Goal: Find specific page/section: Find specific page/section

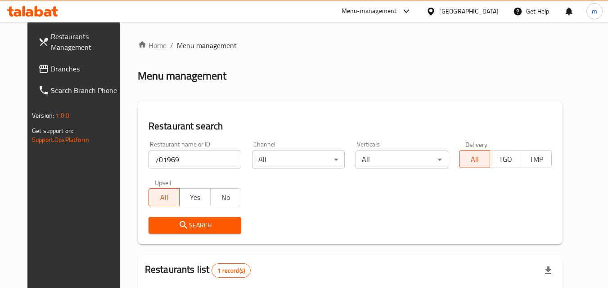
click at [485, 11] on div "[GEOGRAPHIC_DATA]" at bounding box center [468, 11] width 59 height 10
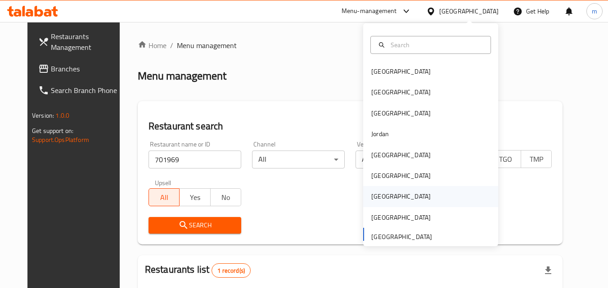
click at [378, 194] on div "[GEOGRAPHIC_DATA]" at bounding box center [400, 197] width 59 height 10
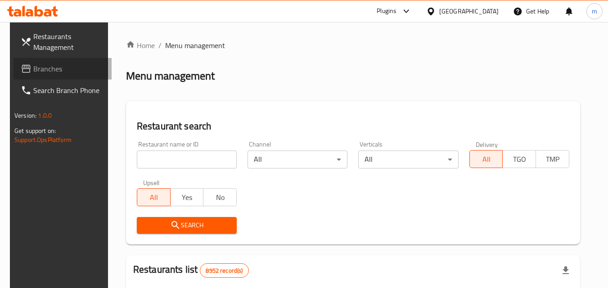
click at [33, 68] on span "Branches" at bounding box center [68, 68] width 71 height 11
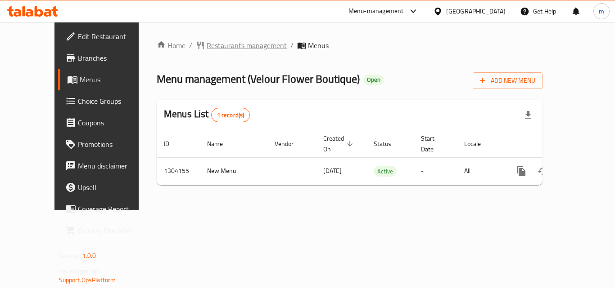
click at [207, 45] on span "Restaurants management" at bounding box center [247, 45] width 80 height 11
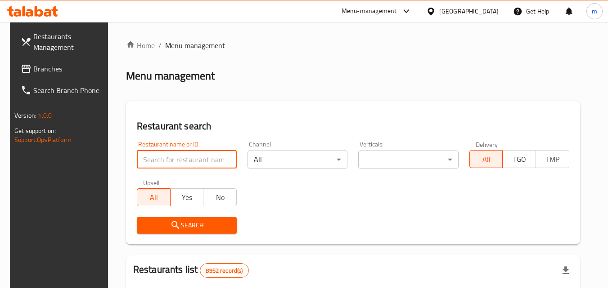
click at [185, 159] on input "search" at bounding box center [187, 160] width 100 height 18
paste input "703085"
type input "703085"
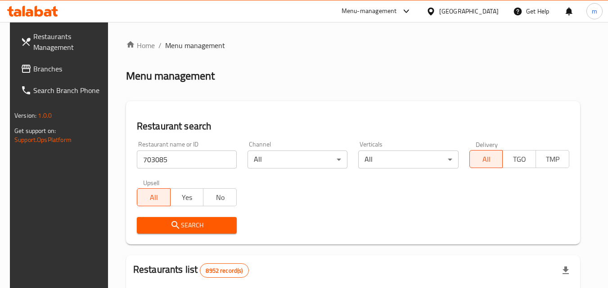
click at [220, 232] on button "Search" at bounding box center [187, 225] width 100 height 17
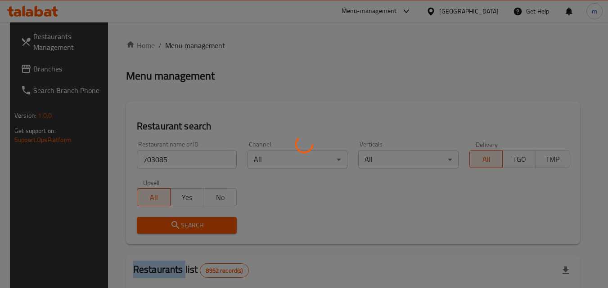
click at [220, 232] on div at bounding box center [304, 144] width 608 height 288
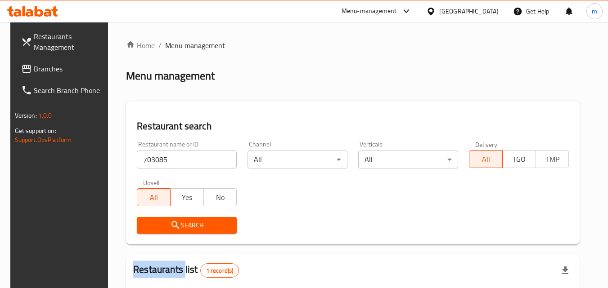
click at [434, 13] on icon at bounding box center [431, 11] width 6 height 8
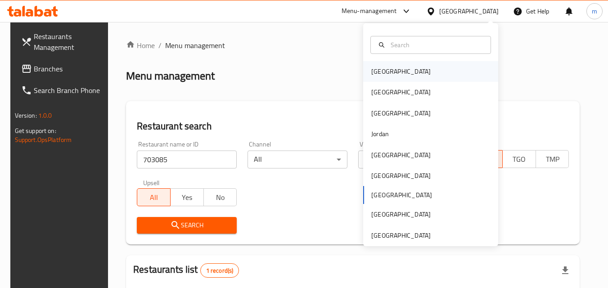
click at [386, 62] on div "[GEOGRAPHIC_DATA]" at bounding box center [401, 71] width 74 height 21
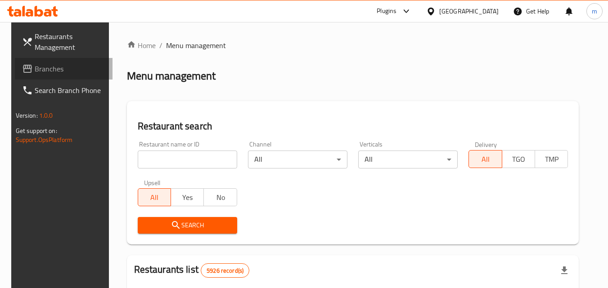
click at [46, 69] on span "Branches" at bounding box center [70, 68] width 71 height 11
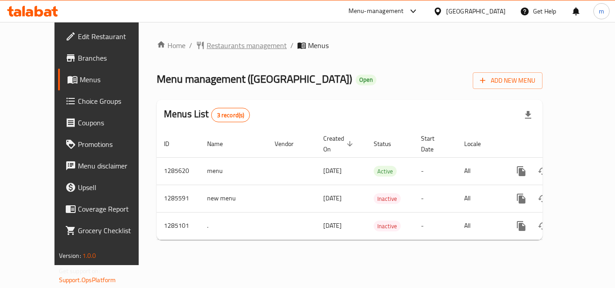
click at [207, 44] on span "Restaurants management" at bounding box center [247, 45] width 80 height 11
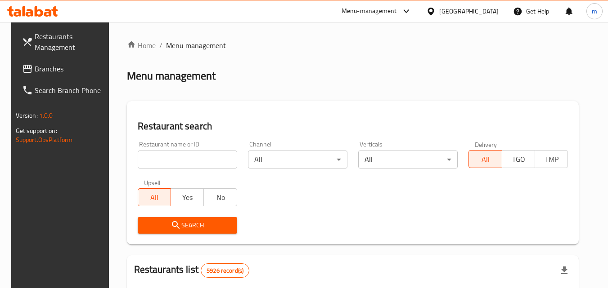
click at [177, 159] on input "search" at bounding box center [187, 160] width 99 height 18
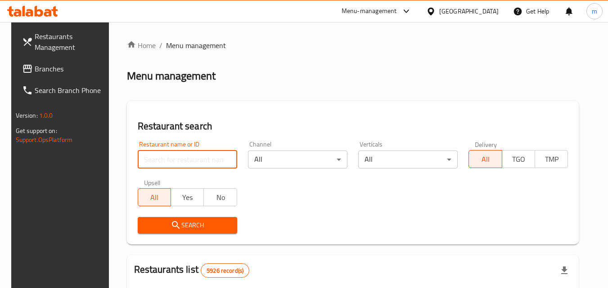
paste input "695700"
type input "695700"
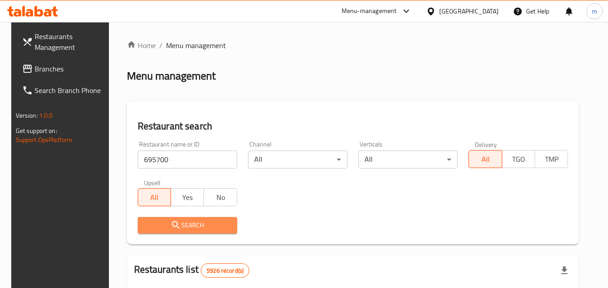
click at [185, 221] on span "Search" at bounding box center [187, 225] width 85 height 11
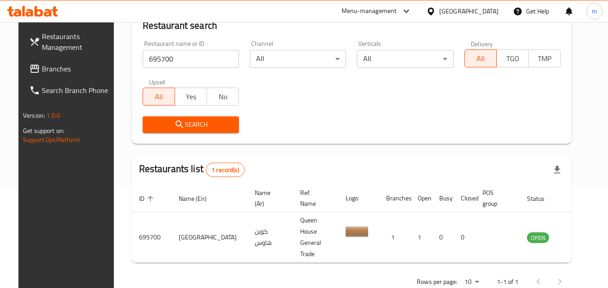
scroll to position [105, 0]
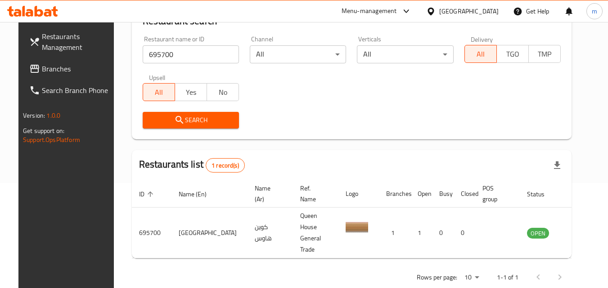
click at [491, 14] on div "[GEOGRAPHIC_DATA]" at bounding box center [468, 11] width 59 height 10
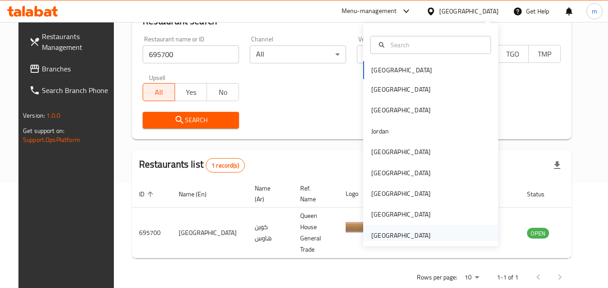
click at [415, 235] on div "[GEOGRAPHIC_DATA]" at bounding box center [400, 236] width 59 height 10
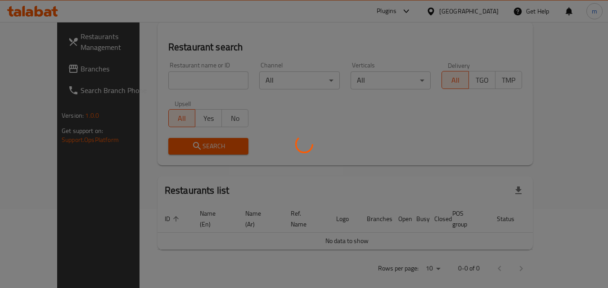
scroll to position [105, 0]
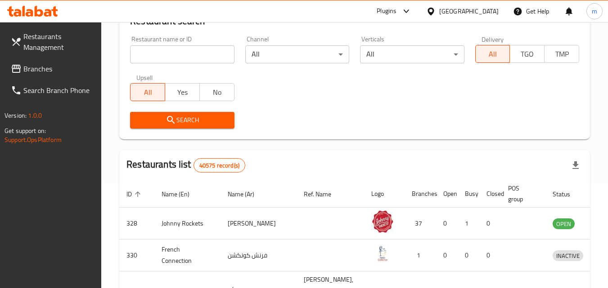
click at [37, 70] on span "Branches" at bounding box center [58, 68] width 71 height 11
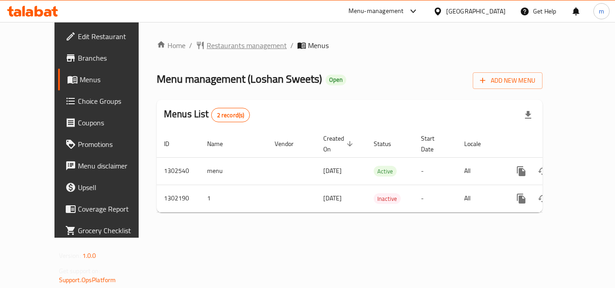
click at [207, 48] on span "Restaurants management" at bounding box center [247, 45] width 80 height 11
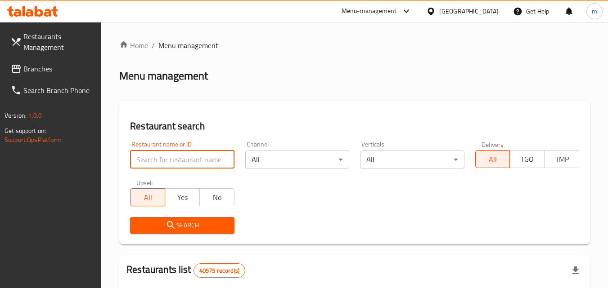
click at [209, 162] on input "search" at bounding box center [182, 160] width 104 height 18
paste input "702327"
type input "702327"
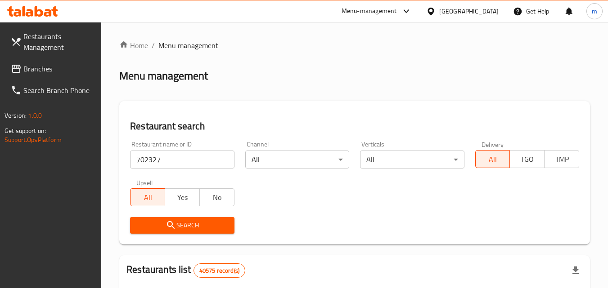
click at [194, 218] on button "Search" at bounding box center [182, 225] width 104 height 17
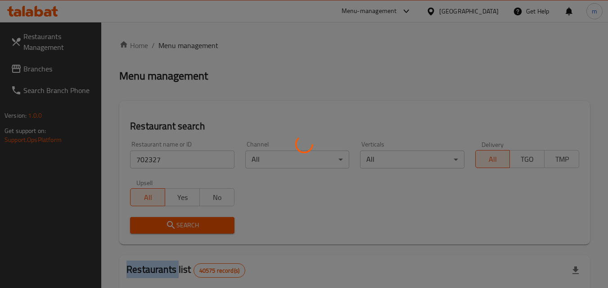
click at [194, 218] on div at bounding box center [304, 144] width 608 height 288
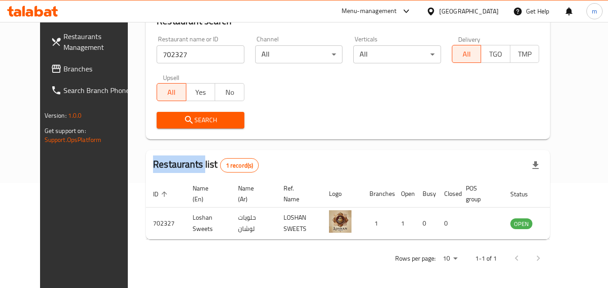
scroll to position [15, 0]
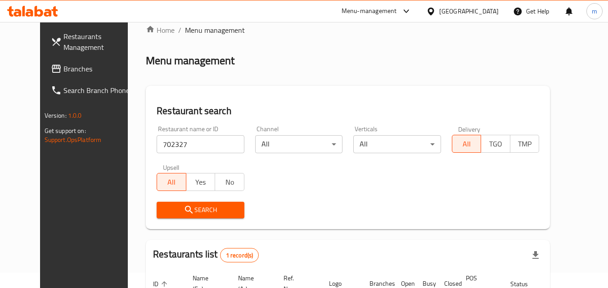
click at [482, 13] on div "[GEOGRAPHIC_DATA]" at bounding box center [468, 11] width 59 height 10
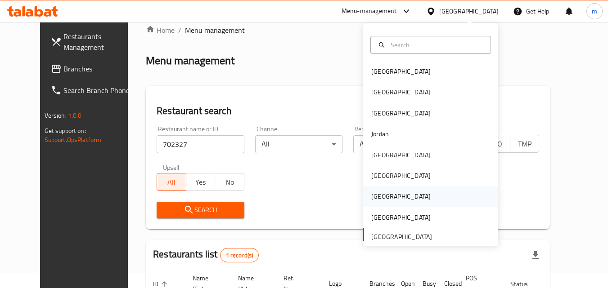
click at [391, 196] on div "Qatar" at bounding box center [430, 196] width 135 height 21
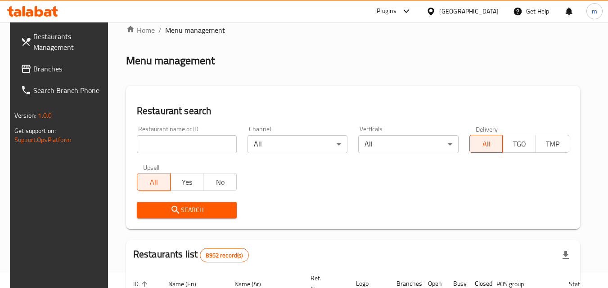
click at [45, 66] on span "Branches" at bounding box center [68, 68] width 71 height 11
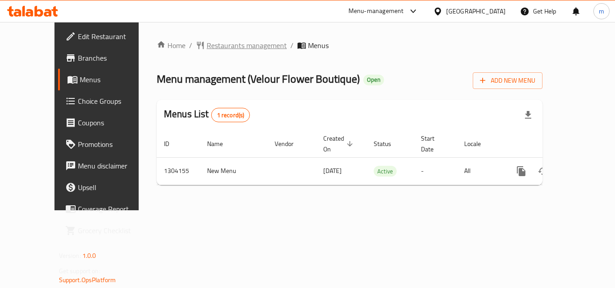
click at [226, 42] on span "Restaurants management" at bounding box center [247, 45] width 80 height 11
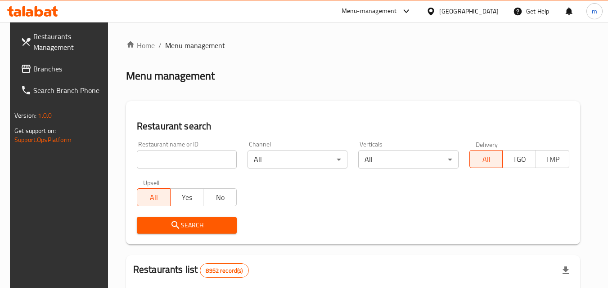
click at [178, 157] on input "search" at bounding box center [187, 160] width 100 height 18
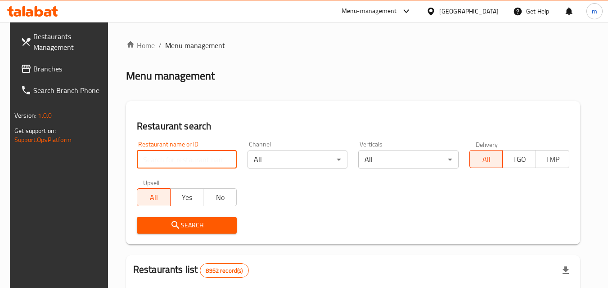
paste input "703085"
type input "703085"
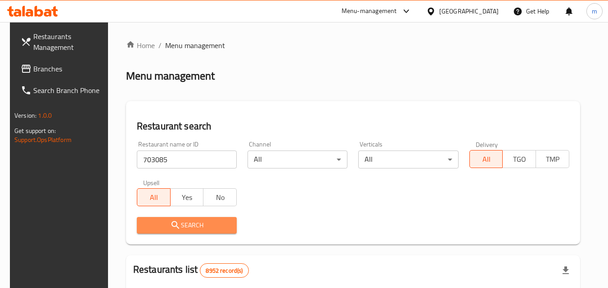
click at [214, 223] on span "Search" at bounding box center [187, 225] width 86 height 11
click at [213, 223] on div at bounding box center [304, 144] width 608 height 288
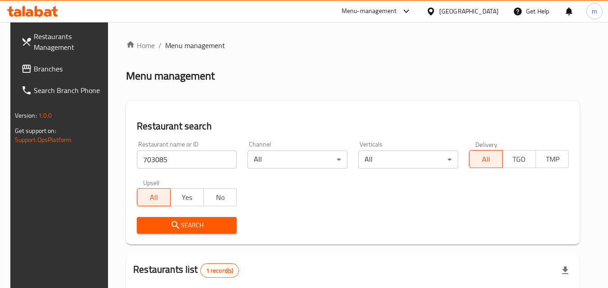
click at [488, 15] on div "[GEOGRAPHIC_DATA]" at bounding box center [468, 11] width 59 height 10
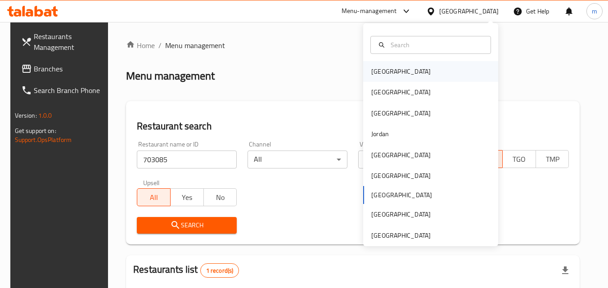
click at [400, 69] on div "[GEOGRAPHIC_DATA]" at bounding box center [430, 71] width 135 height 21
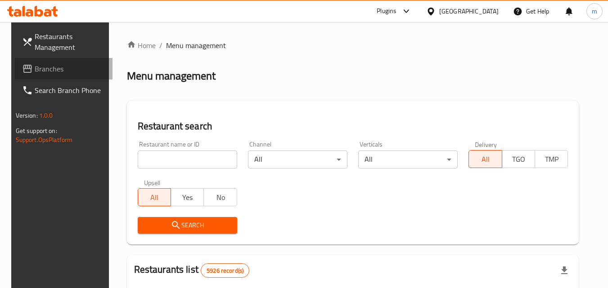
click at [35, 70] on span "Branches" at bounding box center [70, 68] width 71 height 11
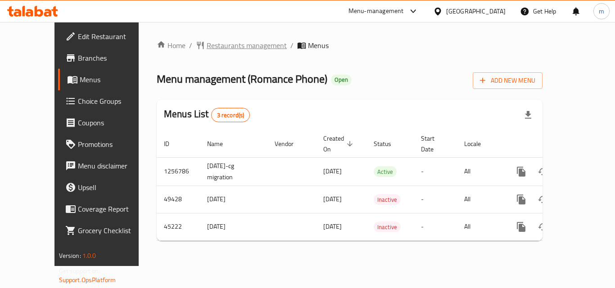
click at [222, 47] on span "Restaurants management" at bounding box center [247, 45] width 80 height 11
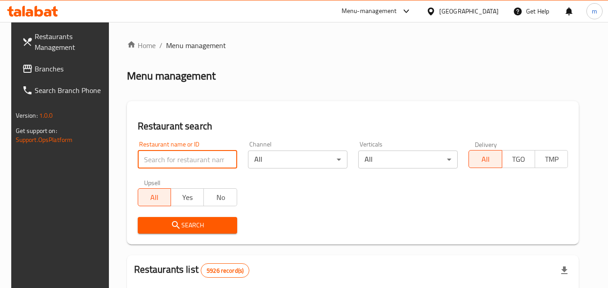
click at [180, 161] on input "search" at bounding box center [187, 160] width 99 height 18
paste input "23118"
type input "23118"
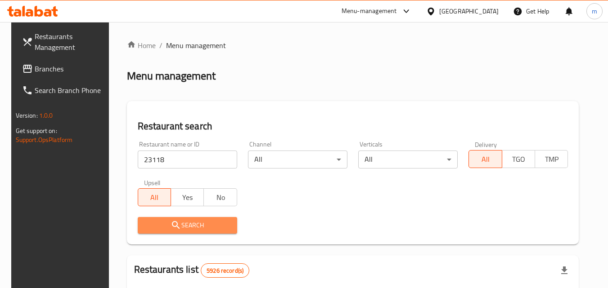
click at [201, 217] on button "Search" at bounding box center [187, 225] width 99 height 17
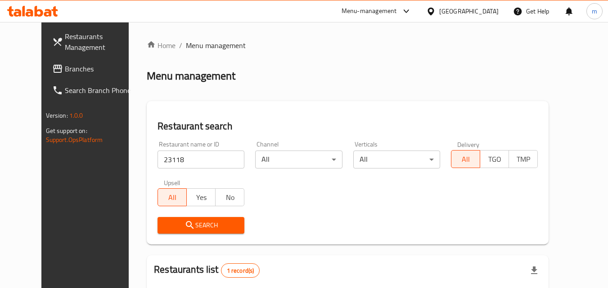
click at [482, 12] on div "[GEOGRAPHIC_DATA]" at bounding box center [468, 11] width 59 height 10
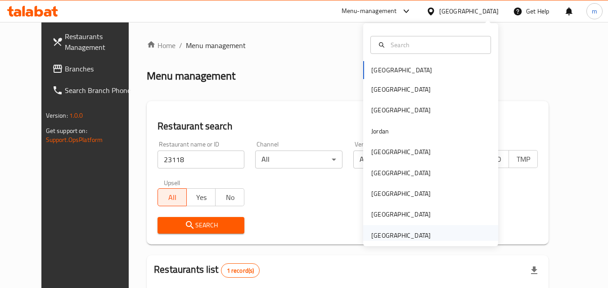
click at [405, 237] on div "[GEOGRAPHIC_DATA]" at bounding box center [400, 236] width 59 height 10
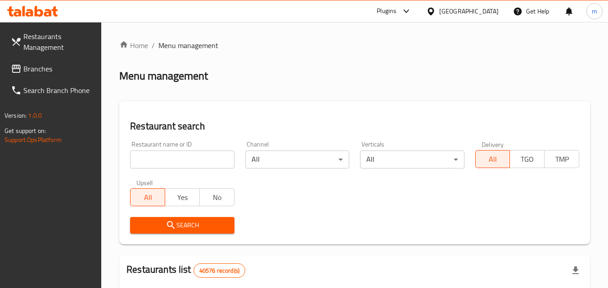
click at [34, 72] on span "Branches" at bounding box center [58, 68] width 71 height 11
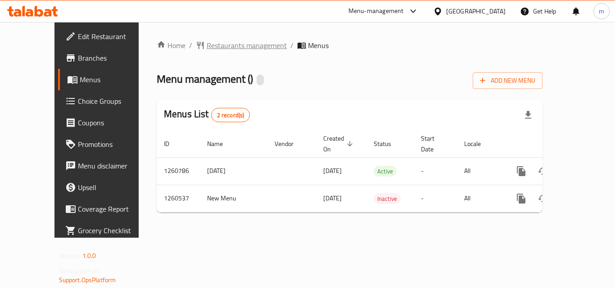
click at [213, 47] on span "Restaurants management" at bounding box center [247, 45] width 80 height 11
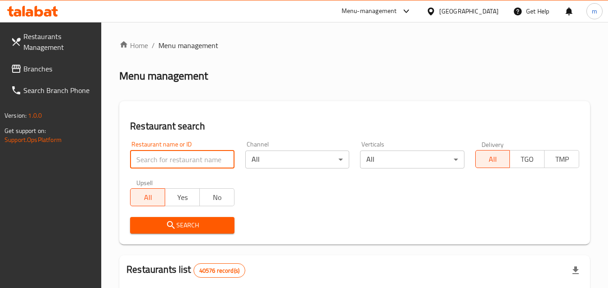
click at [205, 160] on input "search" at bounding box center [182, 160] width 104 height 18
paste input "684805"
type input "684805"
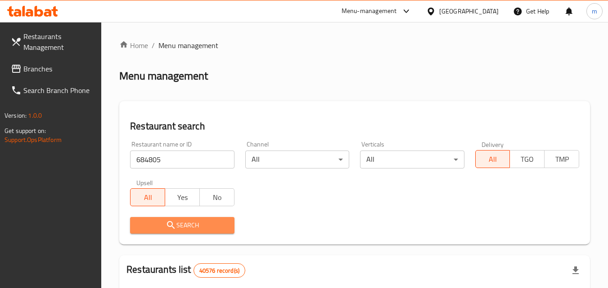
click at [208, 225] on span "Search" at bounding box center [182, 225] width 90 height 11
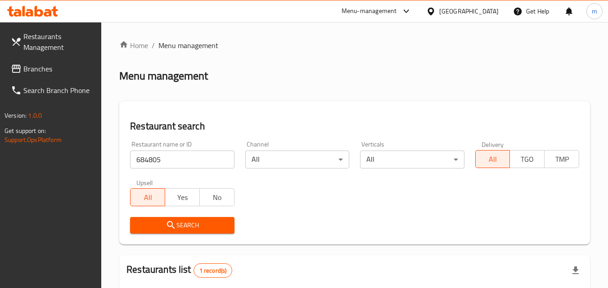
click at [40, 73] on span "Branches" at bounding box center [58, 68] width 71 height 11
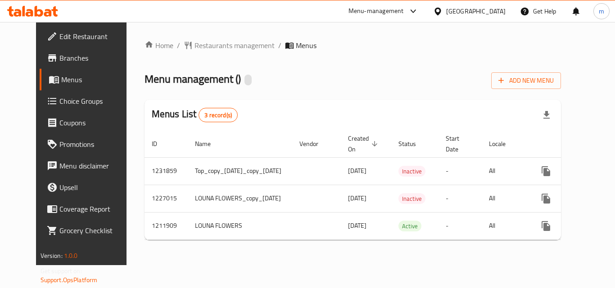
click at [225, 48] on span "Restaurants management" at bounding box center [234, 45] width 80 height 11
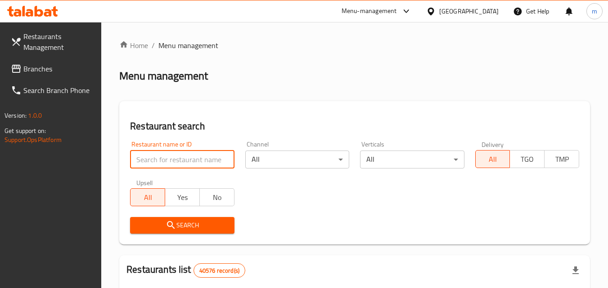
click at [181, 156] on input "search" at bounding box center [182, 160] width 104 height 18
paste input "671483"
type input "671483"
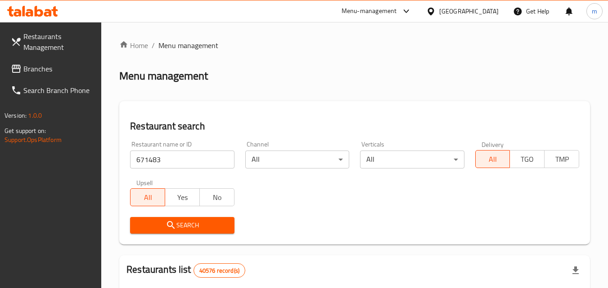
click at [185, 220] on span "Search" at bounding box center [182, 225] width 90 height 11
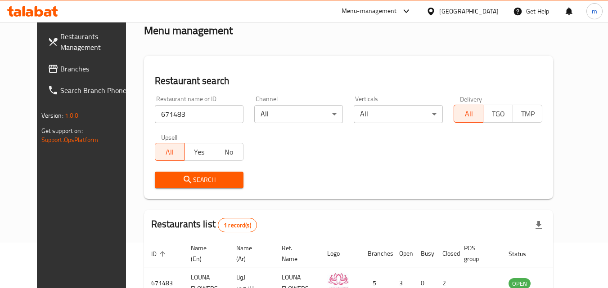
scroll to position [105, 0]
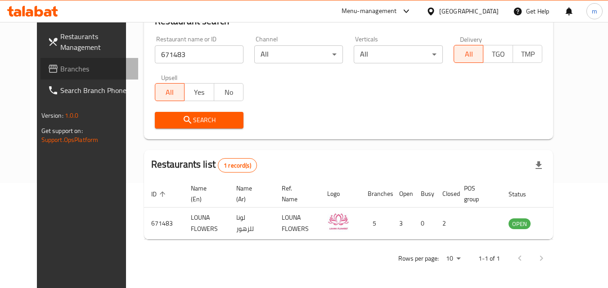
click at [60, 71] on span "Branches" at bounding box center [95, 68] width 71 height 11
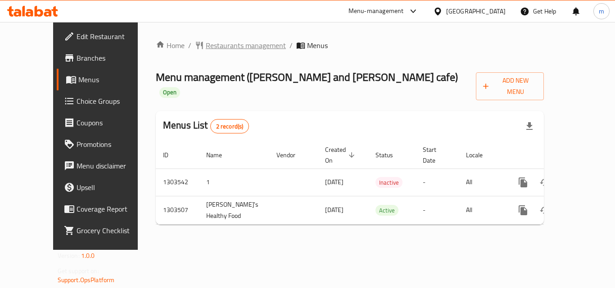
click at [206, 47] on span "Restaurants management" at bounding box center [246, 45] width 80 height 11
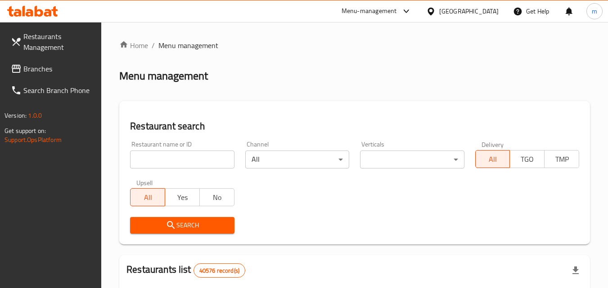
click at [174, 147] on div "Restaurant name or ID Restaurant name or ID" at bounding box center [182, 154] width 104 height 27
click at [172, 153] on input "search" at bounding box center [182, 160] width 104 height 18
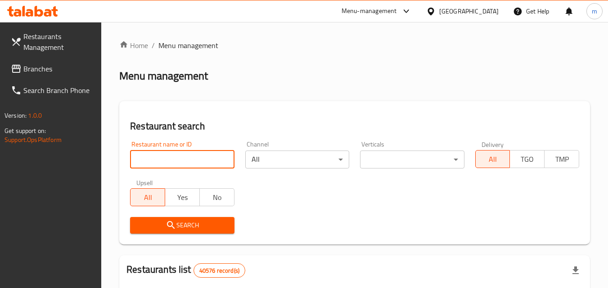
paste input "702421"
type input "702421"
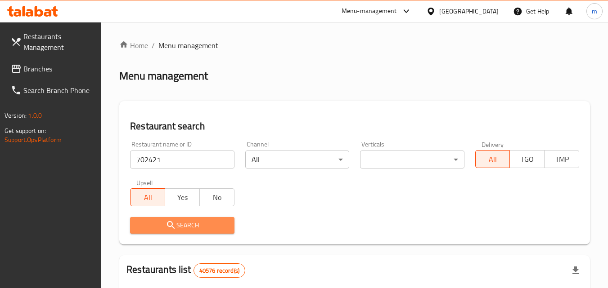
click at [171, 222] on icon "submit" at bounding box center [171, 225] width 8 height 8
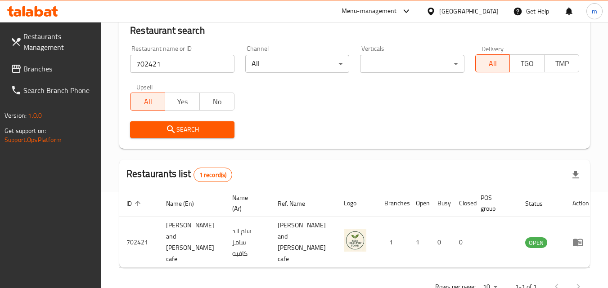
scroll to position [105, 0]
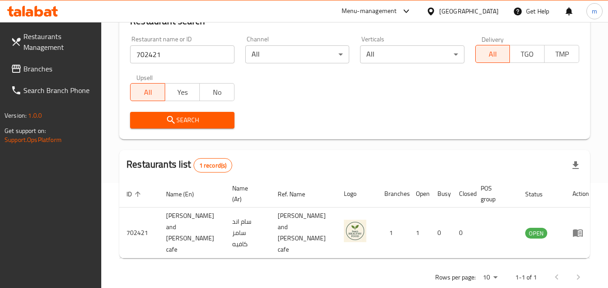
click at [60, 66] on span "Branches" at bounding box center [58, 68] width 71 height 11
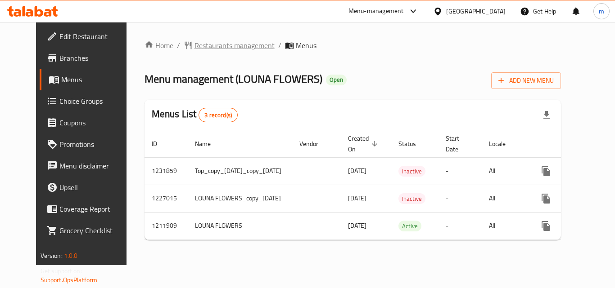
click at [217, 48] on span "Restaurants management" at bounding box center [234, 45] width 80 height 11
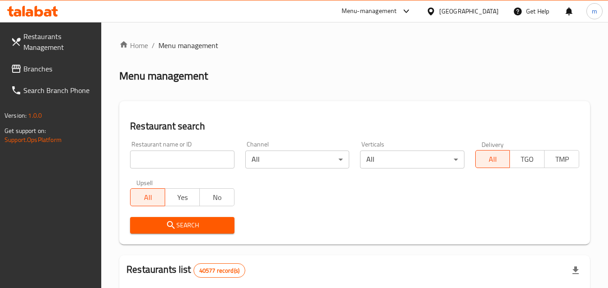
click at [174, 162] on input "search" at bounding box center [182, 160] width 104 height 18
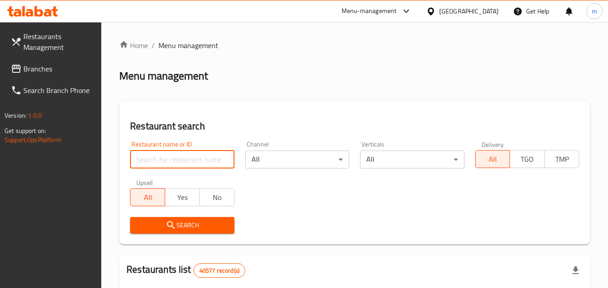
paste input "671483"
type input "671483"
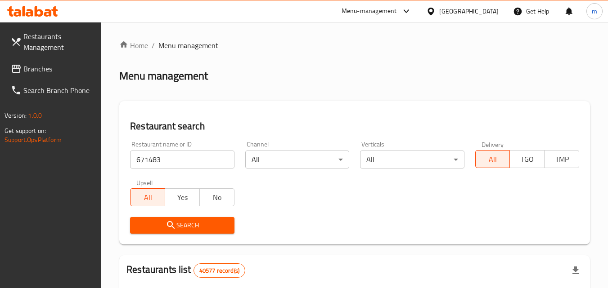
click at [204, 224] on span "Search" at bounding box center [182, 225] width 90 height 11
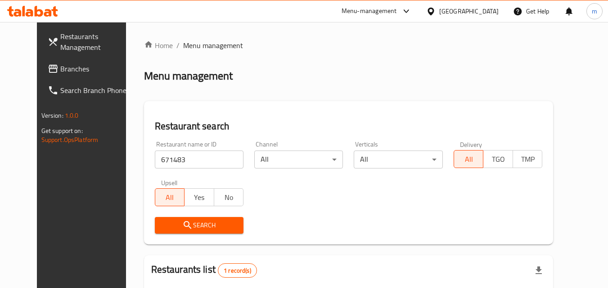
click at [464, 16] on div "[GEOGRAPHIC_DATA]" at bounding box center [468, 11] width 59 height 10
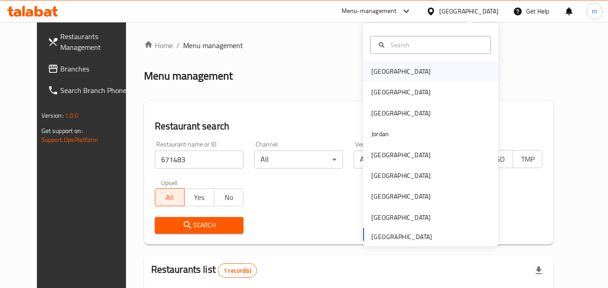
click at [383, 71] on div "[GEOGRAPHIC_DATA]" at bounding box center [400, 72] width 59 height 10
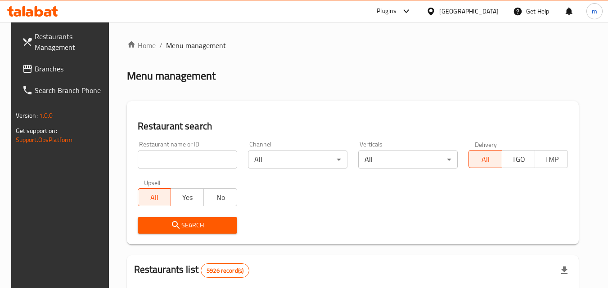
click at [35, 68] on span "Branches" at bounding box center [70, 68] width 71 height 11
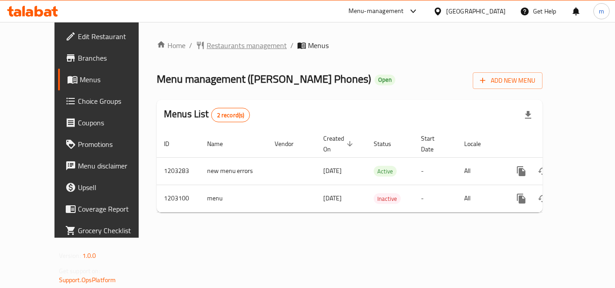
click at [207, 44] on span "Restaurants management" at bounding box center [247, 45] width 80 height 11
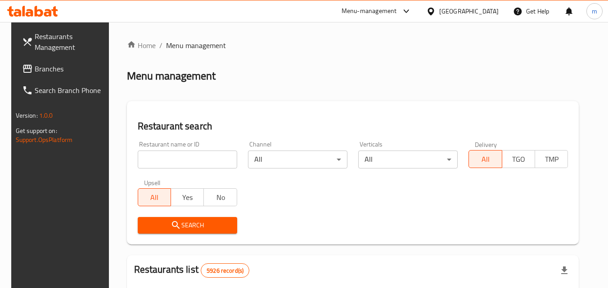
click at [168, 153] on input "search" at bounding box center [187, 160] width 99 height 18
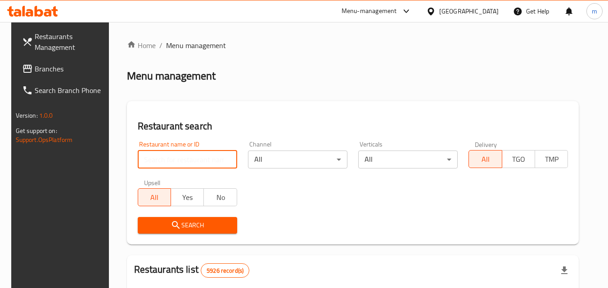
paste input "669329"
type input "669329"
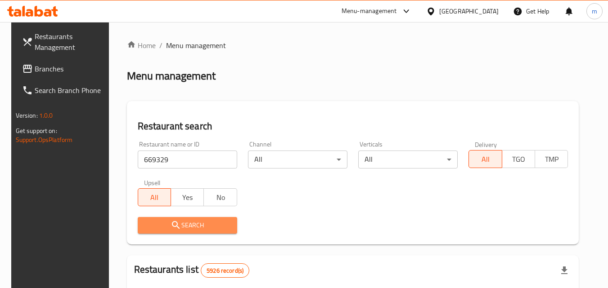
click at [210, 221] on span "Search" at bounding box center [187, 225] width 85 height 11
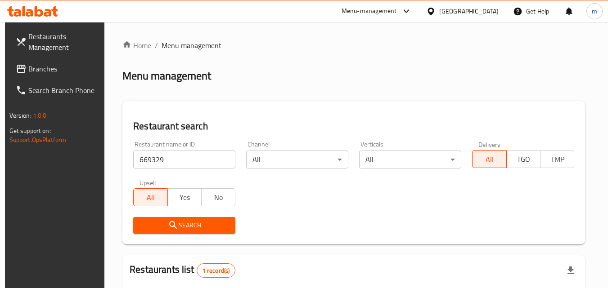
click at [484, 12] on div "Bahrain" at bounding box center [468, 11] width 59 height 10
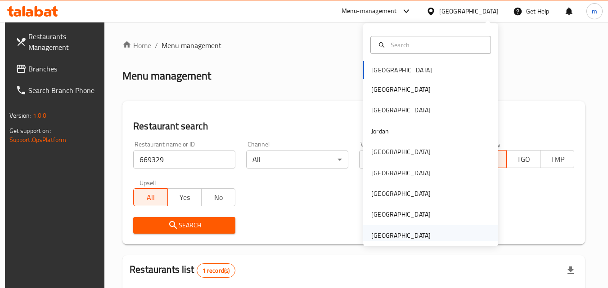
click at [402, 228] on div "[GEOGRAPHIC_DATA]" at bounding box center [401, 235] width 74 height 21
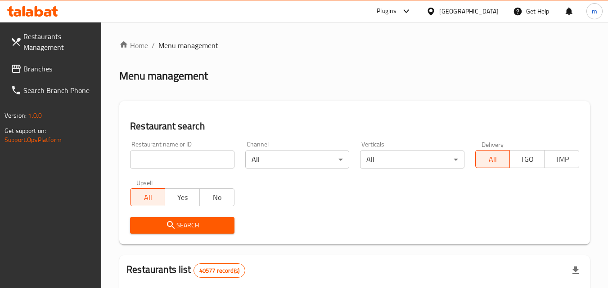
click at [42, 71] on span "Branches" at bounding box center [58, 68] width 71 height 11
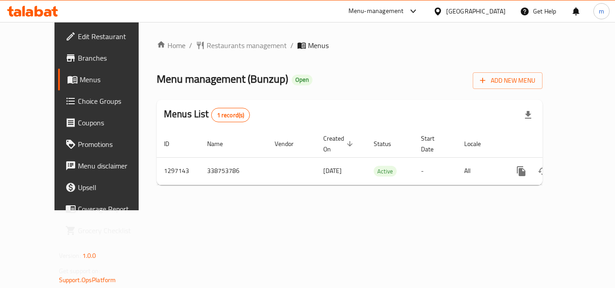
click at [216, 43] on span "Restaurants management" at bounding box center [247, 45] width 80 height 11
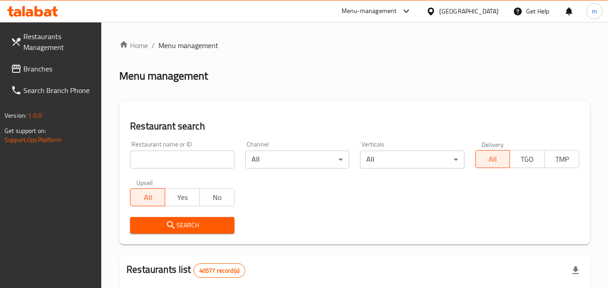
click at [186, 153] on input "search" at bounding box center [182, 160] width 104 height 18
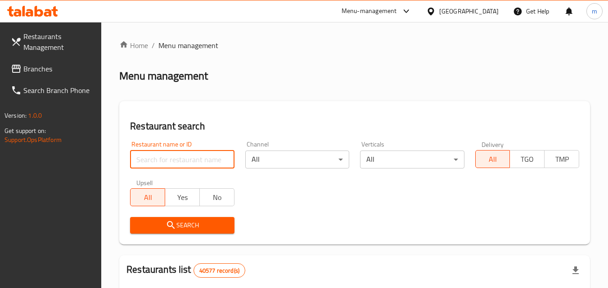
paste input "700378"
type input "700378"
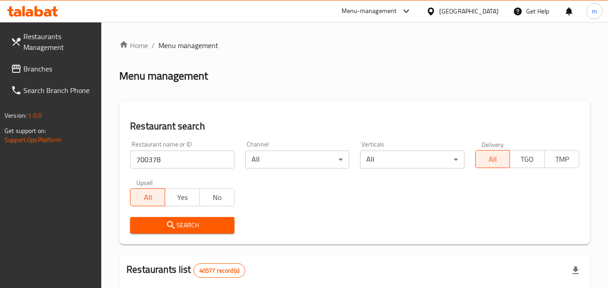
click at [196, 228] on span "Search" at bounding box center [182, 225] width 90 height 11
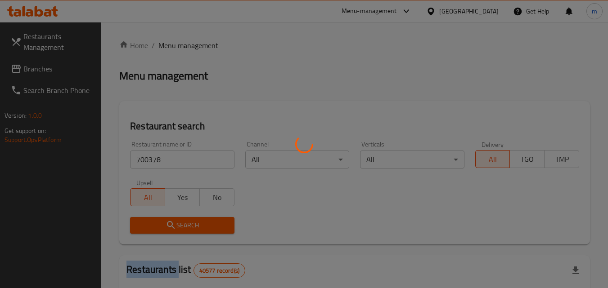
click at [196, 228] on div at bounding box center [304, 144] width 608 height 288
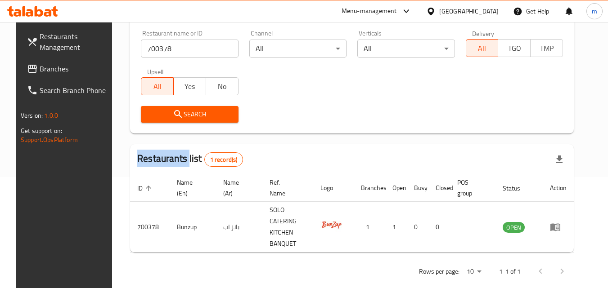
scroll to position [113, 0]
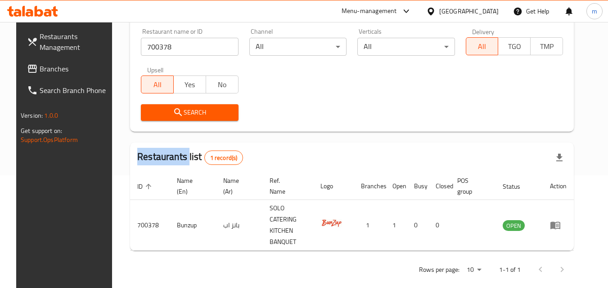
click at [55, 63] on link "Branches" at bounding box center [69, 69] width 98 height 22
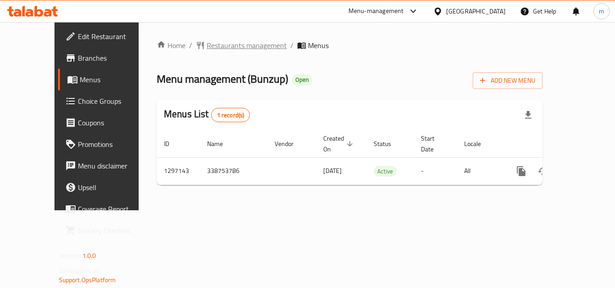
click at [207, 47] on span "Restaurants management" at bounding box center [247, 45] width 80 height 11
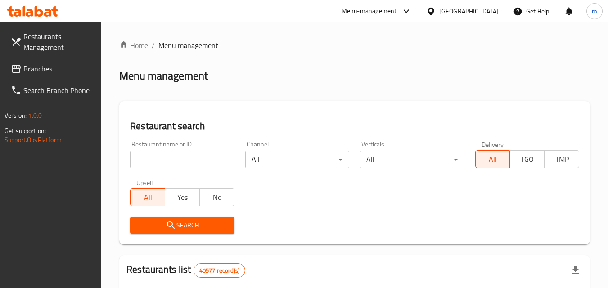
click at [180, 157] on input "search" at bounding box center [182, 160] width 104 height 18
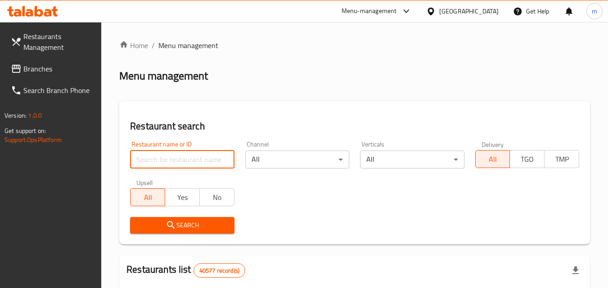
paste input "700378"
type input "700378"
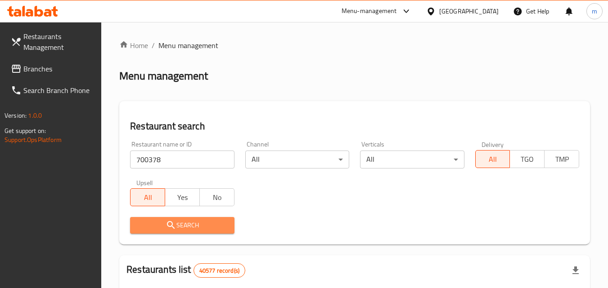
click at [182, 225] on span "Search" at bounding box center [182, 225] width 90 height 11
click at [182, 225] on div at bounding box center [304, 144] width 608 height 288
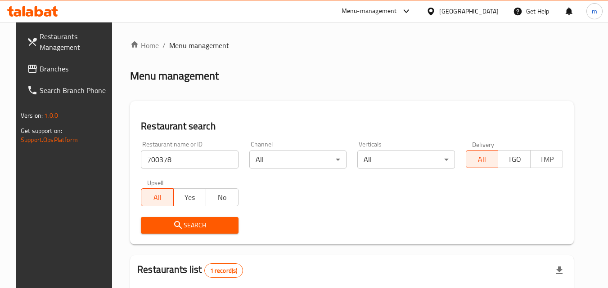
click at [482, 11] on div "United Arab Emirates" at bounding box center [468, 11] width 59 height 10
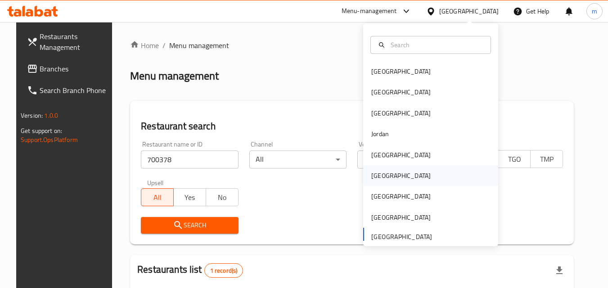
click at [385, 171] on div "Oman" at bounding box center [401, 176] width 74 height 21
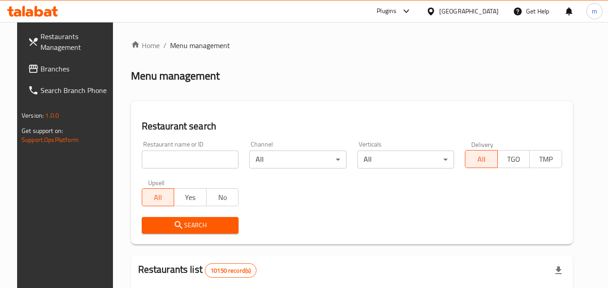
click at [41, 73] on span "Branches" at bounding box center [76, 68] width 71 height 11
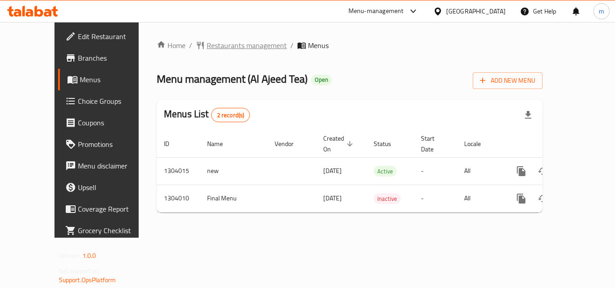
click at [229, 47] on span "Restaurants management" at bounding box center [247, 45] width 80 height 11
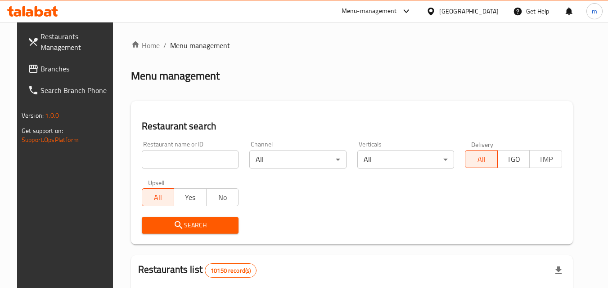
click at [185, 153] on input "search" at bounding box center [190, 160] width 97 height 18
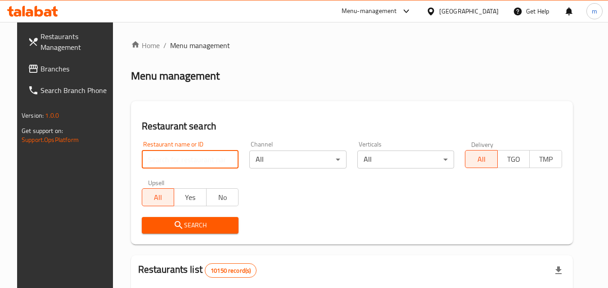
paste input "703058"
type input "703058"
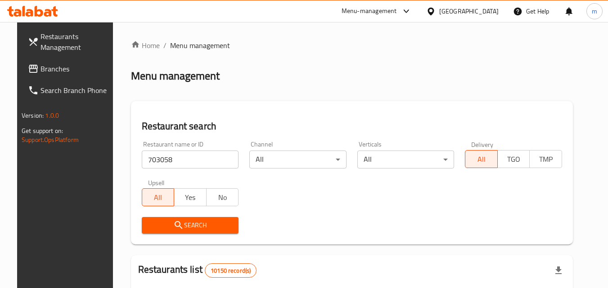
click at [198, 226] on span "Search" at bounding box center [190, 225] width 83 height 11
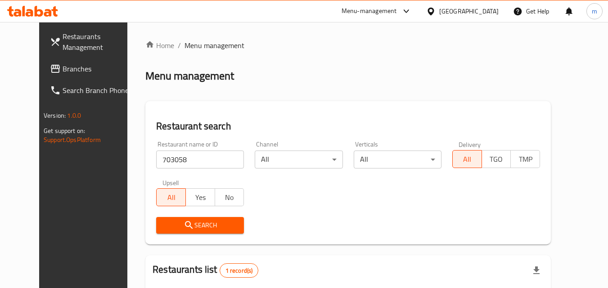
click at [439, 11] on div at bounding box center [432, 11] width 13 height 10
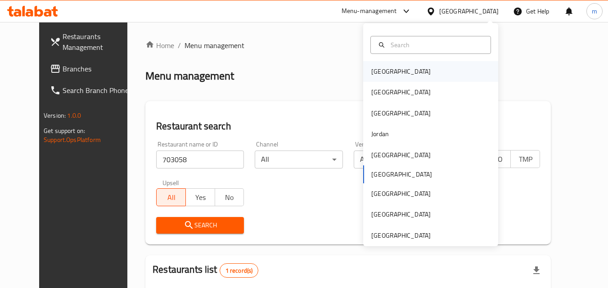
click at [372, 71] on div "[GEOGRAPHIC_DATA]" at bounding box center [400, 72] width 59 height 10
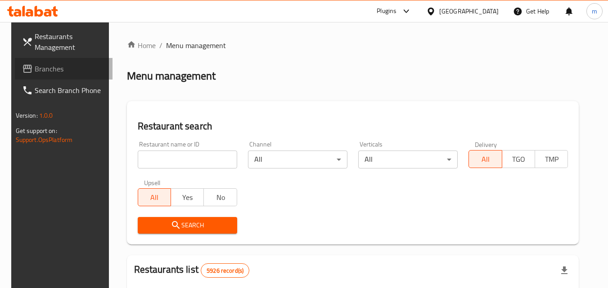
click at [37, 76] on link "Branches" at bounding box center [64, 69] width 98 height 22
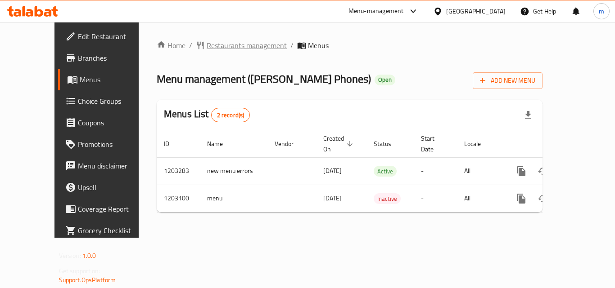
click at [207, 45] on span "Restaurants management" at bounding box center [247, 45] width 80 height 11
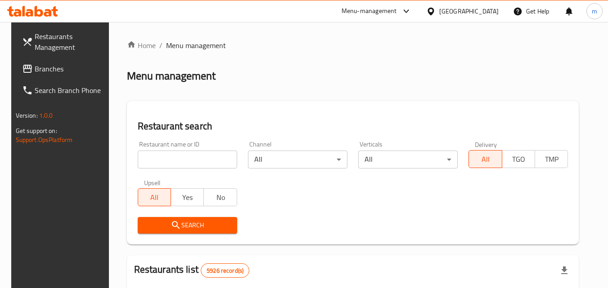
click at [174, 162] on input "search" at bounding box center [187, 160] width 99 height 18
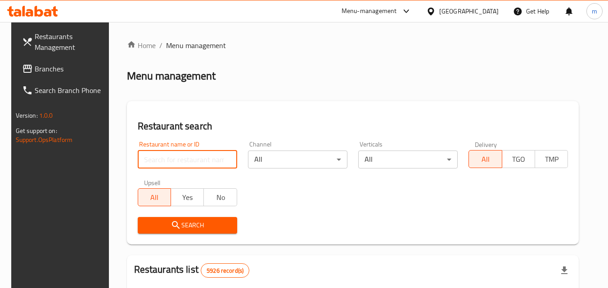
paste input "669329"
type input "669329"
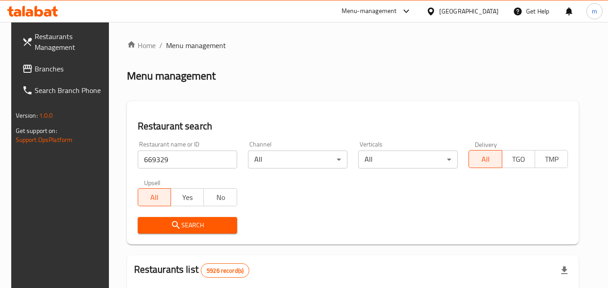
click at [180, 225] on span "Search" at bounding box center [187, 225] width 85 height 11
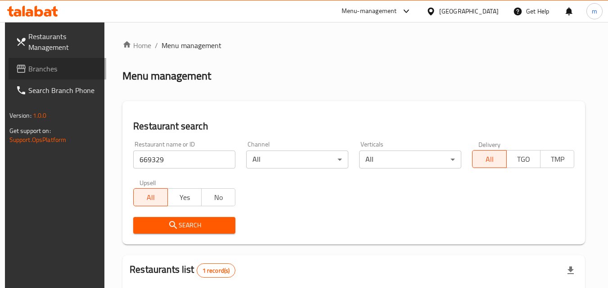
click at [57, 63] on link "Branches" at bounding box center [58, 69] width 98 height 22
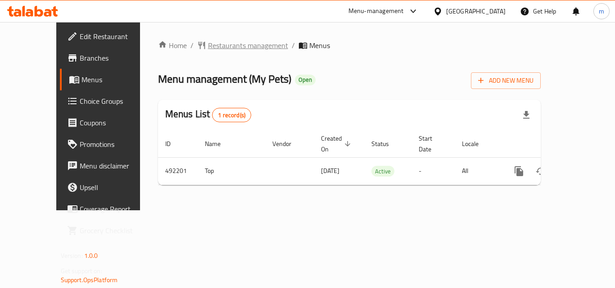
click at [208, 49] on span "Restaurants management" at bounding box center [248, 45] width 80 height 11
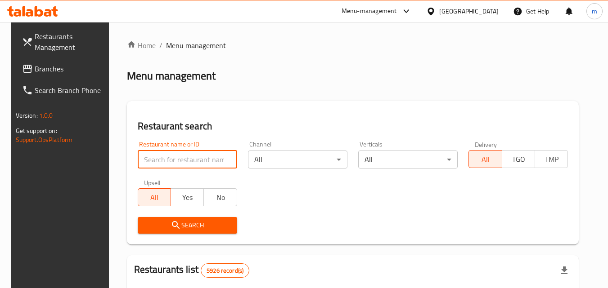
click at [173, 155] on input "search" at bounding box center [187, 160] width 99 height 18
paste input "634199"
type input "634199"
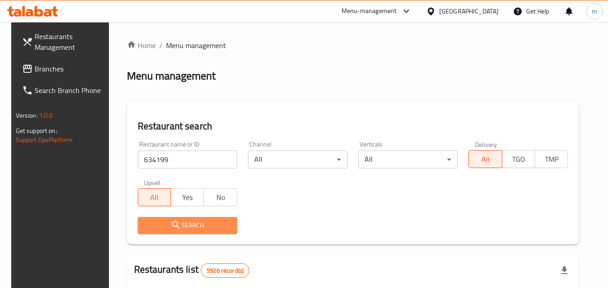
click at [194, 223] on span "Search" at bounding box center [187, 225] width 85 height 11
click at [194, 223] on div at bounding box center [304, 144] width 608 height 288
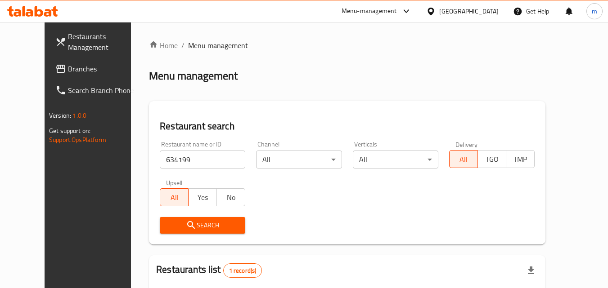
click at [483, 16] on div "[GEOGRAPHIC_DATA]" at bounding box center [468, 11] width 59 height 10
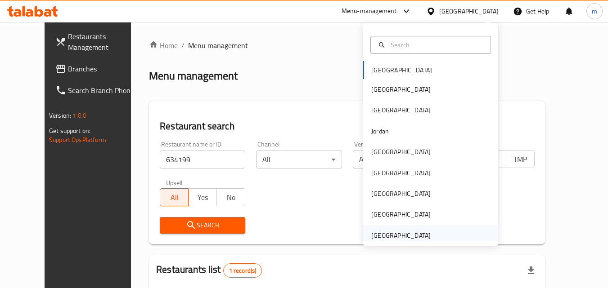
click at [407, 229] on div "[GEOGRAPHIC_DATA]" at bounding box center [401, 235] width 74 height 21
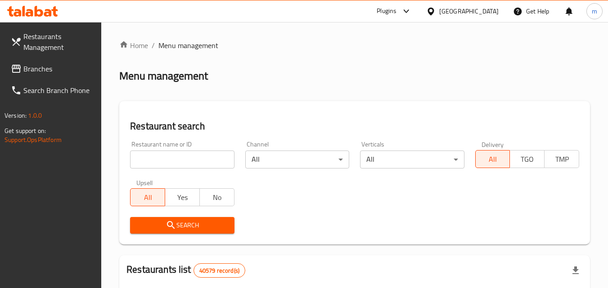
click at [35, 63] on span "Branches" at bounding box center [58, 68] width 71 height 11
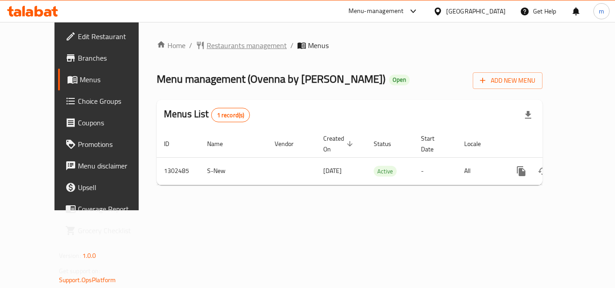
click at [210, 49] on span "Restaurants management" at bounding box center [247, 45] width 80 height 11
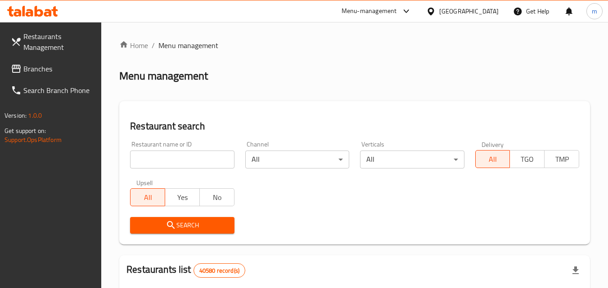
click at [182, 154] on input "search" at bounding box center [182, 160] width 104 height 18
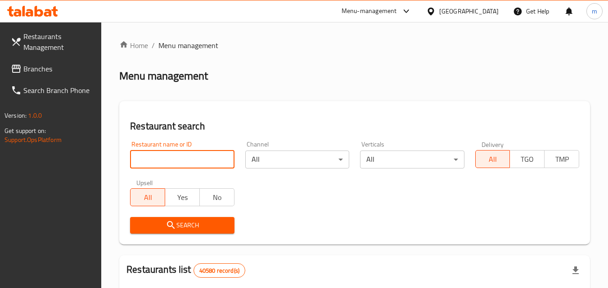
paste input "702440"
type input "702440"
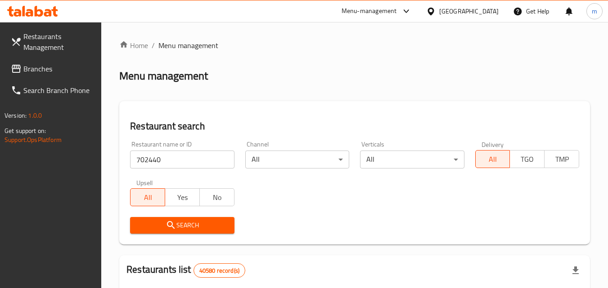
click at [173, 218] on button "Search" at bounding box center [182, 225] width 104 height 17
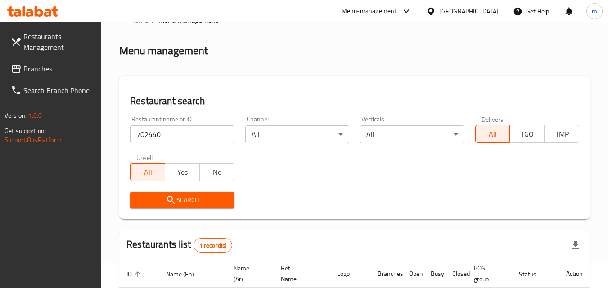
scroll to position [23, 0]
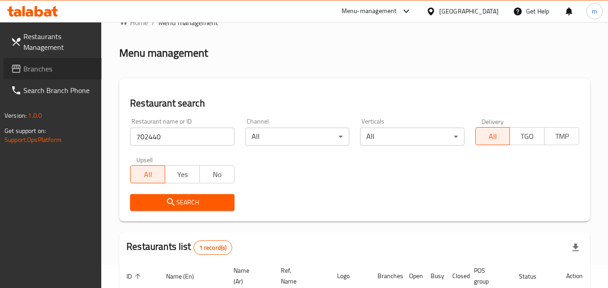
click at [30, 68] on span "Branches" at bounding box center [58, 68] width 71 height 11
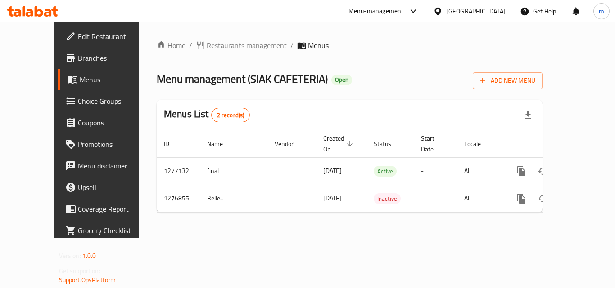
click at [207, 48] on span "Restaurants management" at bounding box center [247, 45] width 80 height 11
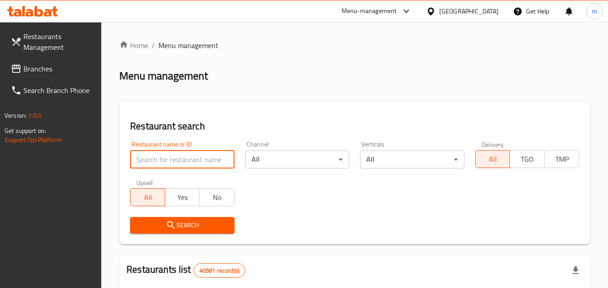
click at [182, 161] on input "search" at bounding box center [182, 160] width 104 height 18
paste input "692169"
type input "692169"
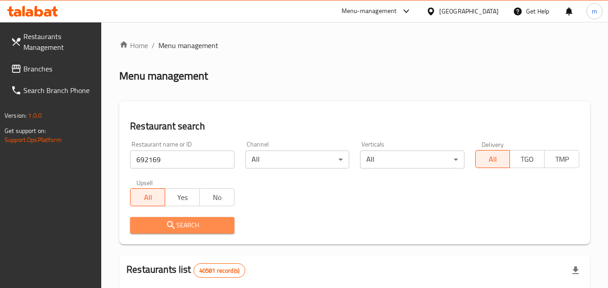
click at [193, 222] on span "Search" at bounding box center [182, 225] width 90 height 11
